Goal: Task Accomplishment & Management: Manage account settings

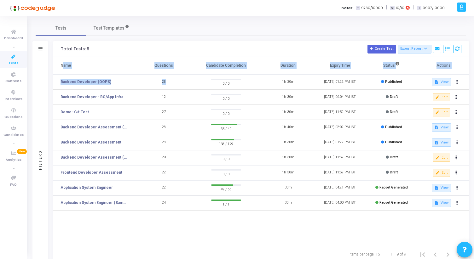
drag, startPoint x: 60, startPoint y: 66, endPoint x: 251, endPoint y: 76, distance: 190.9
click at [251, 77] on table "Name Questions Candidate Completion Duration Expiry Time Status Actions Backend…" at bounding box center [261, 134] width 416 height 154
click at [233, 65] on th "Candidate Completion" at bounding box center [226, 66] width 72 height 18
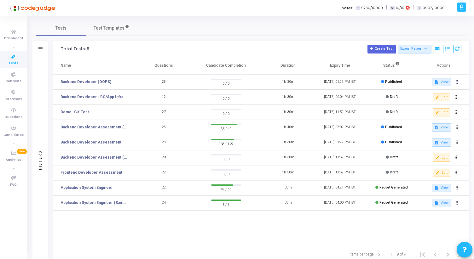
drag, startPoint x: 61, startPoint y: 66, endPoint x: 215, endPoint y: 74, distance: 154.9
click at [215, 73] on tr "Name Questions Candidate Completion Duration Expiry Time Status Actions" at bounding box center [261, 66] width 416 height 18
click at [239, 66] on th "Candidate Completion" at bounding box center [226, 66] width 72 height 18
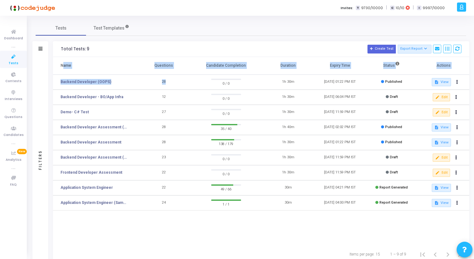
drag, startPoint x: 61, startPoint y: 65, endPoint x: 244, endPoint y: 76, distance: 183.1
click at [243, 76] on table "Name Questions Candidate Completion Duration Expiry Time Status Actions Backend…" at bounding box center [261, 134] width 416 height 154
click at [243, 68] on th "Candidate Completion" at bounding box center [226, 66] width 72 height 18
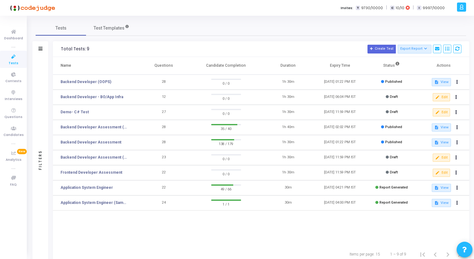
drag, startPoint x: 60, startPoint y: 66, endPoint x: 265, endPoint y: 72, distance: 204.9
click at [264, 72] on tr "Name Questions Candidate Completion Duration Expiry Time Status Actions" at bounding box center [261, 66] width 416 height 18
click at [314, 64] on th "Expiry Time" at bounding box center [340, 66] width 52 height 18
drag, startPoint x: 350, startPoint y: 65, endPoint x: 57, endPoint y: 66, distance: 292.8
click at [57, 66] on tr "Name Questions Candidate Completion Duration Expiry Time Status Actions" at bounding box center [261, 66] width 416 height 18
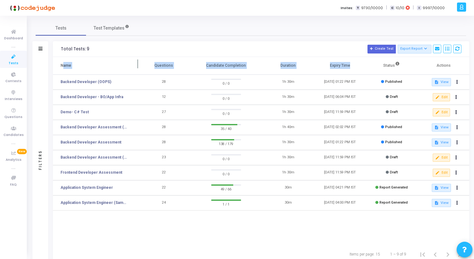
click at [57, 66] on th "Name" at bounding box center [95, 66] width 85 height 18
drag, startPoint x: 61, startPoint y: 66, endPoint x: 274, endPoint y: 73, distance: 213.4
click at [273, 71] on tr "Name Questions Candidate Completion Duration Expiry Time Status Actions" at bounding box center [261, 66] width 416 height 18
click at [203, 60] on th "Candidate Completion" at bounding box center [226, 66] width 72 height 18
drag, startPoint x: 61, startPoint y: 65, endPoint x: 255, endPoint y: 74, distance: 194.0
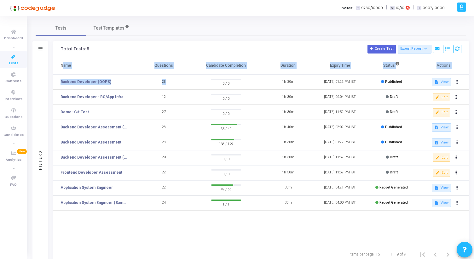
click at [254, 75] on table "Name Questions Candidate Completion Duration Expiry Time Status Actions Backend…" at bounding box center [261, 134] width 416 height 154
click at [243, 70] on th "Candidate Completion" at bounding box center [226, 66] width 72 height 18
drag, startPoint x: 61, startPoint y: 65, endPoint x: 271, endPoint y: 84, distance: 211.0
click at [270, 84] on table "Name Questions Candidate Completion Duration Expiry Time Status Actions Backend…" at bounding box center [261, 134] width 416 height 154
click at [226, 65] on th "Candidate Completion" at bounding box center [226, 66] width 72 height 18
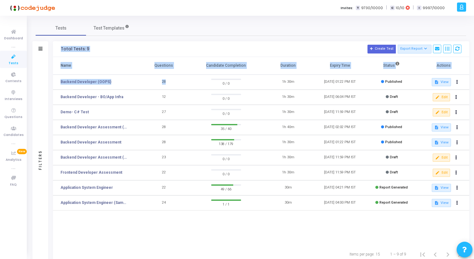
drag, startPoint x: 61, startPoint y: 47, endPoint x: 237, endPoint y: 75, distance: 177.8
click at [237, 76] on div "Total Tests: 9 Create Test Export Report Id Name Job Role Questions Candidate C…" at bounding box center [261, 152] width 416 height 222
click at [237, 67] on th "Candidate Completion" at bounding box center [226, 66] width 72 height 18
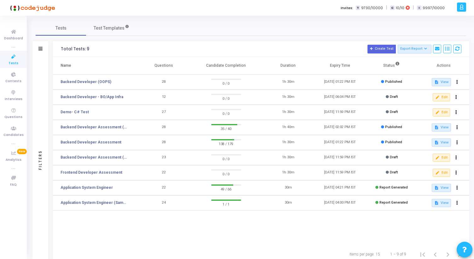
drag, startPoint x: 246, startPoint y: 67, endPoint x: 61, endPoint y: 46, distance: 186.2
click at [61, 46] on div "Total Tests: 9 Create Test Export Report Id Name Job Role Questions Candidate C…" at bounding box center [261, 152] width 416 height 222
click at [61, 47] on div "Total Tests: 9" at bounding box center [75, 49] width 28 height 5
click at [106, 141] on link "Backend Developer Assessment" at bounding box center [91, 143] width 61 height 6
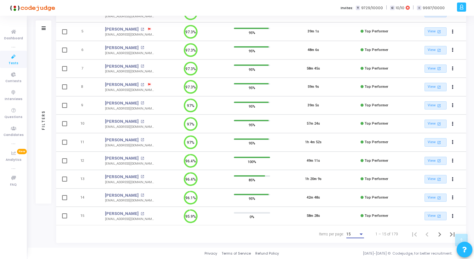
click at [354, 234] on div "15" at bounding box center [352, 235] width 12 height 4
click at [354, 234] on span "50" at bounding box center [356, 230] width 18 height 11
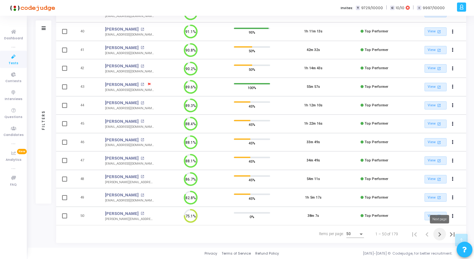
click at [441, 233] on icon "Next page" at bounding box center [439, 234] width 9 height 9
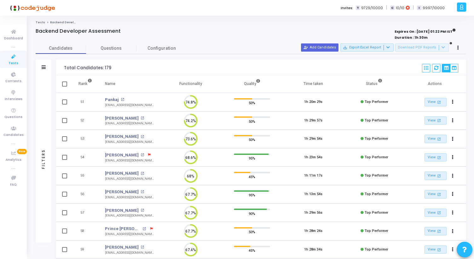
click at [15, 57] on icon at bounding box center [13, 57] width 13 height 8
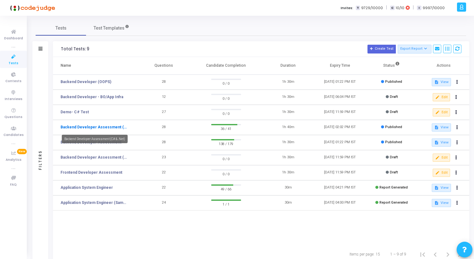
click at [94, 128] on link "Backend Developer Assessment (C# & .Net)" at bounding box center [95, 127] width 68 height 6
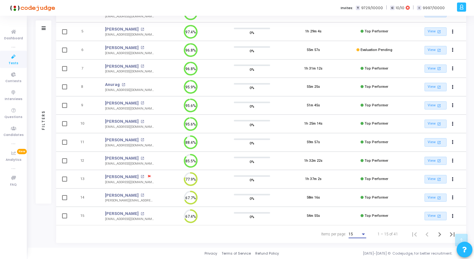
click at [355, 235] on div "15" at bounding box center [355, 235] width 12 height 4
click at [356, 236] on span "50" at bounding box center [358, 230] width 18 height 11
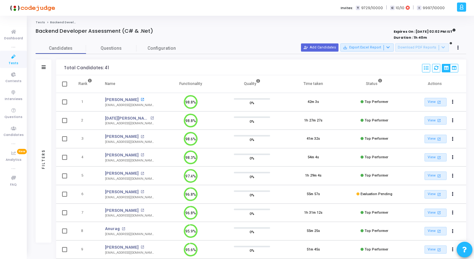
click at [141, 100] on mat-icon "open_in_new" at bounding box center [142, 99] width 3 height 3
drag, startPoint x: 36, startPoint y: 31, endPoint x: 167, endPoint y: 34, distance: 130.8
click at [167, 34] on div "Backend Developer Assessment (C# & .Net)" at bounding box center [162, 34] width 252 height 13
click at [167, 34] on div at bounding box center [162, 37] width 252 height 7
click at [14, 57] on icon at bounding box center [13, 57] width 13 height 8
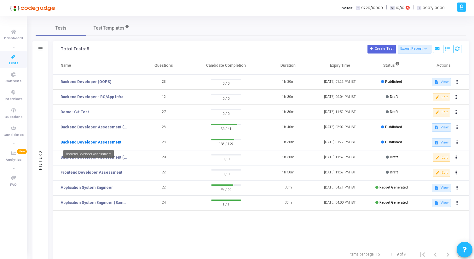
click at [98, 143] on link "Backend Developer Assessment" at bounding box center [91, 143] width 61 height 6
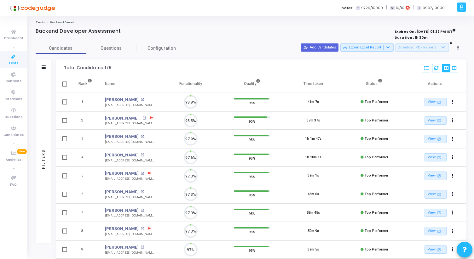
scroll to position [13, 16]
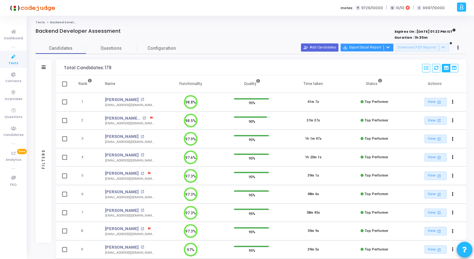
click at [391, 46] on div at bounding box center [388, 47] width 8 height 5
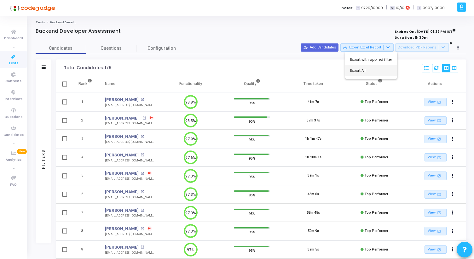
click at [364, 70] on button "Export All" at bounding box center [371, 70] width 52 height 11
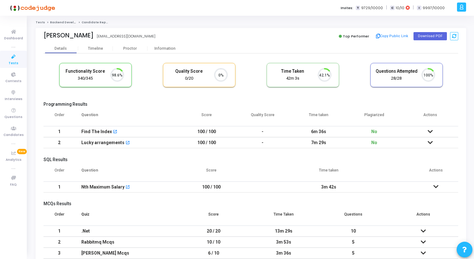
scroll to position [13, 16]
click at [162, 48] on div "Information" at bounding box center [164, 48] width 35 height 5
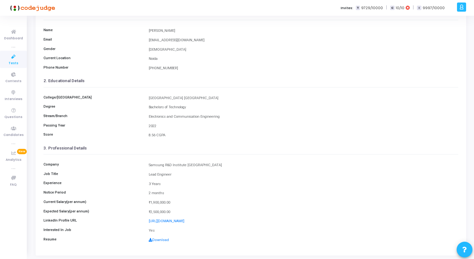
scroll to position [60, 0]
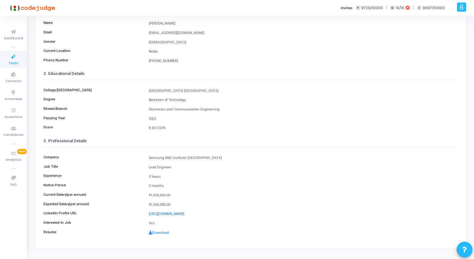
drag, startPoint x: 148, startPoint y: 158, endPoint x: 177, endPoint y: 205, distance: 54.7
click at [177, 205] on div "Company Samsung R&D Institute Delhi Job Title Lead Engineer Experience 3 Years …" at bounding box center [250, 193] width 415 height 92
click at [177, 205] on div "₹2,500,000.00" at bounding box center [304, 205] width 316 height 5
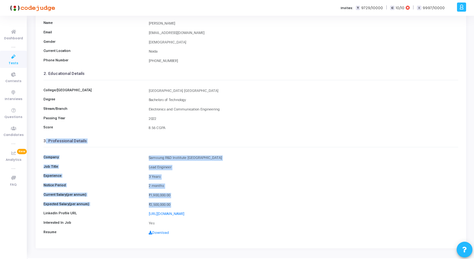
drag, startPoint x: 177, startPoint y: 205, endPoint x: 48, endPoint y: 136, distance: 146.3
click at [48, 137] on cj-custom-field-information-view "1. Personal Details Name Kunal Singh Email anandkunal0617@gmail.com Gender MALE…" at bounding box center [250, 119] width 415 height 239
click at [48, 136] on div "3. Professional Details" at bounding box center [250, 141] width 415 height 12
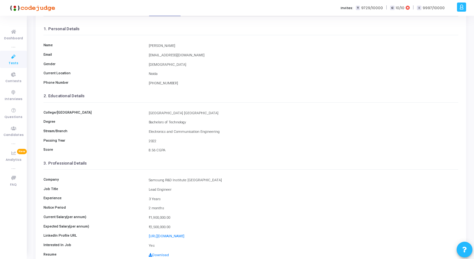
scroll to position [70, 0]
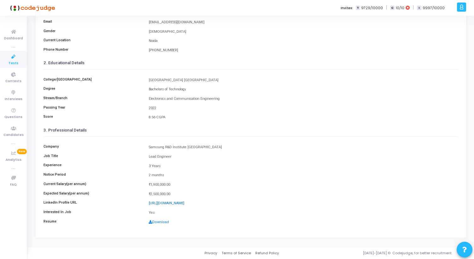
click at [161, 204] on link "https://www.linkedin.com/in/kunal-0617/" at bounding box center [167, 203] width 36 height 4
click at [162, 224] on link "Download" at bounding box center [159, 222] width 20 height 4
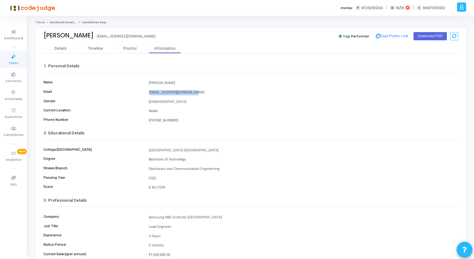
drag, startPoint x: 148, startPoint y: 94, endPoint x: 199, endPoint y: 94, distance: 50.4
click at [199, 94] on div "anandkunal0617@gmail.com" at bounding box center [304, 92] width 316 height 5
copy div "anandkunal0617@gmail.com"
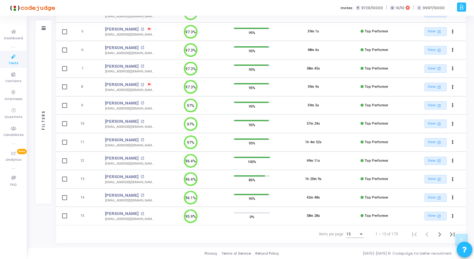
click at [355, 233] on div "15" at bounding box center [352, 235] width 12 height 4
click at [353, 227] on span "50" at bounding box center [356, 230] width 18 height 11
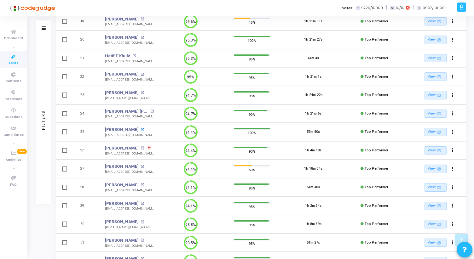
click at [141, 130] on mat-icon "open_in_new" at bounding box center [142, 129] width 3 height 3
click at [144, 148] on mat-icon "open_in_new" at bounding box center [142, 148] width 3 height 3
click at [141, 204] on mat-icon "open_in_new" at bounding box center [142, 203] width 3 height 3
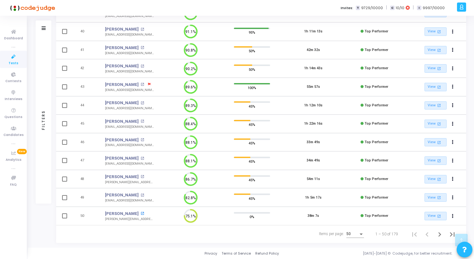
click at [141, 213] on mat-icon "open_in_new" at bounding box center [142, 213] width 3 height 3
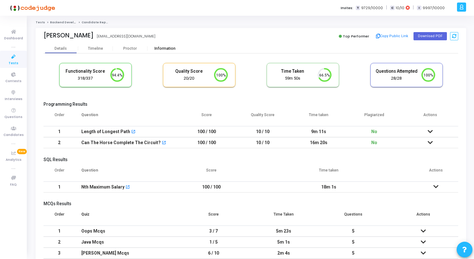
click at [156, 48] on div "Information" at bounding box center [164, 48] width 35 height 5
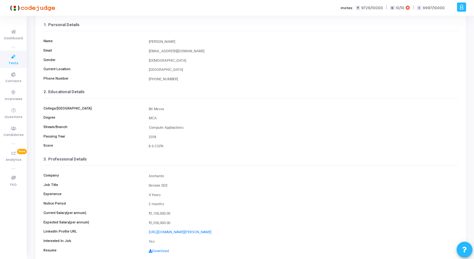
scroll to position [70, 0]
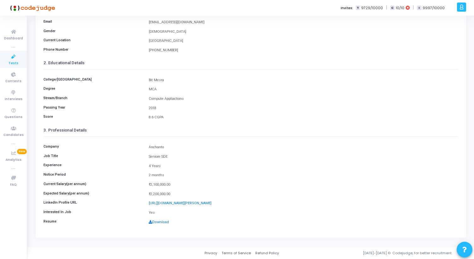
click at [163, 223] on link "Download" at bounding box center [159, 222] width 20 height 4
click at [171, 203] on link "https://www.linkedin.com/in/chanchal-saluja/" at bounding box center [180, 203] width 63 height 4
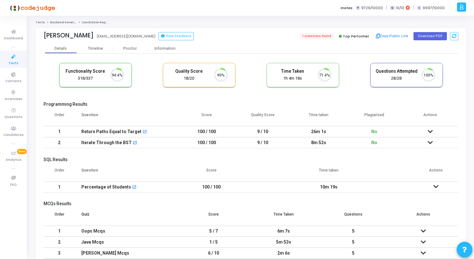
scroll to position [13, 16]
click at [163, 49] on div "Information" at bounding box center [164, 48] width 35 height 5
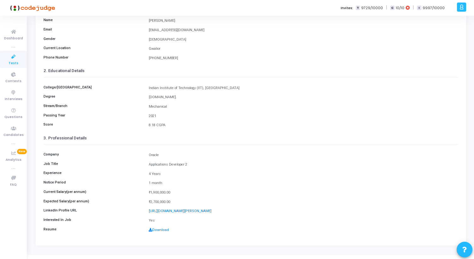
scroll to position [70, 0]
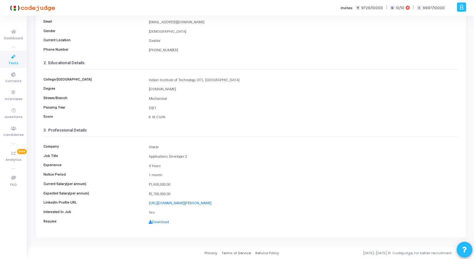
click at [164, 224] on link "Download" at bounding box center [159, 222] width 20 height 4
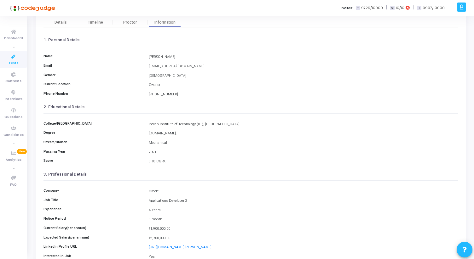
scroll to position [0, 0]
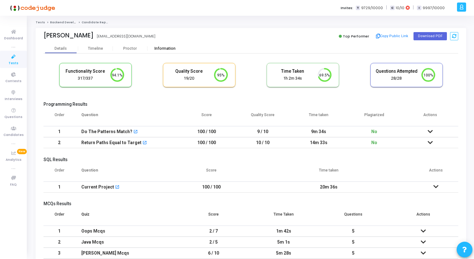
click at [167, 49] on div "Information" at bounding box center [164, 48] width 35 height 5
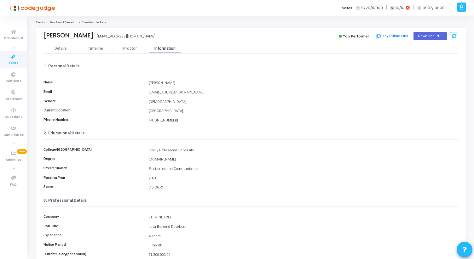
scroll to position [70, 0]
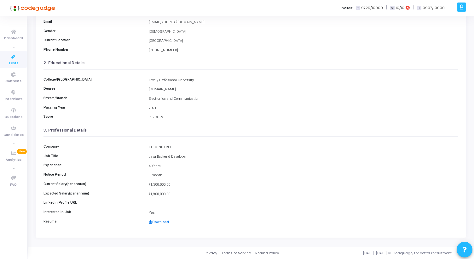
click at [161, 223] on link "Download" at bounding box center [159, 222] width 20 height 4
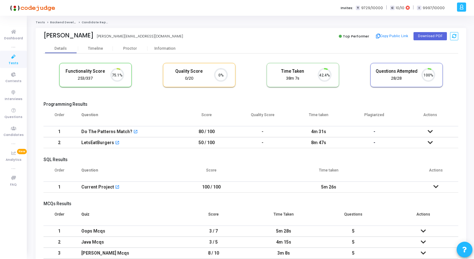
scroll to position [3, 3]
click at [166, 51] on div "Information" at bounding box center [164, 48] width 35 height 5
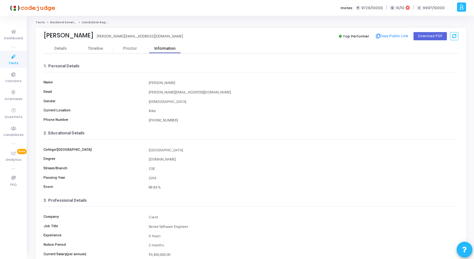
scroll to position [70, 0]
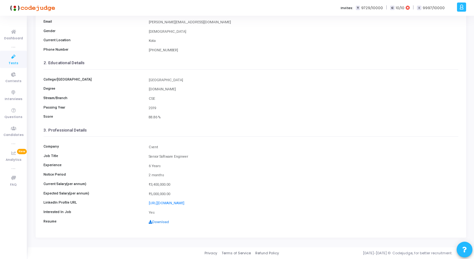
click at [161, 222] on link "Download" at bounding box center [159, 222] width 20 height 4
drag, startPoint x: 202, startPoint y: 22, endPoint x: 145, endPoint y: 22, distance: 57.7
click at [145, 22] on div "Email [PERSON_NAME][EMAIL_ADDRESS][DOMAIN_NAME]" at bounding box center [250, 23] width 421 height 6
copy div "[PERSON_NAME][EMAIL_ADDRESS][DOMAIN_NAME]"
